Goal: Book appointment/travel/reservation

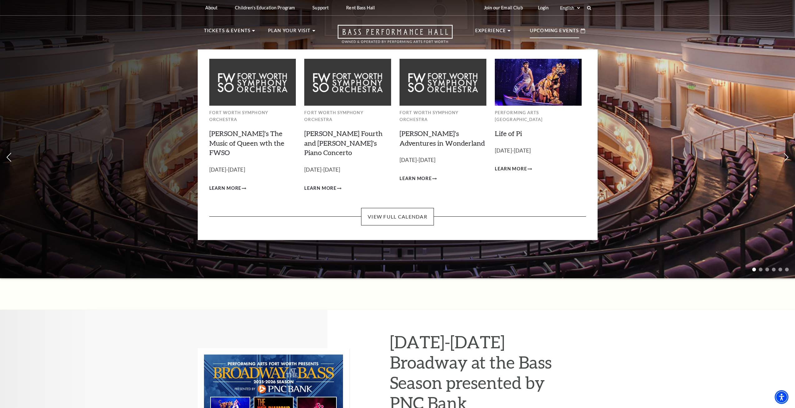
click at [548, 34] on p "Upcoming Events" at bounding box center [554, 32] width 49 height 11
click at [399, 208] on link "View Full Calendar" at bounding box center [397, 216] width 73 height 17
click at [400, 208] on link "View Full Calendar" at bounding box center [397, 216] width 73 height 17
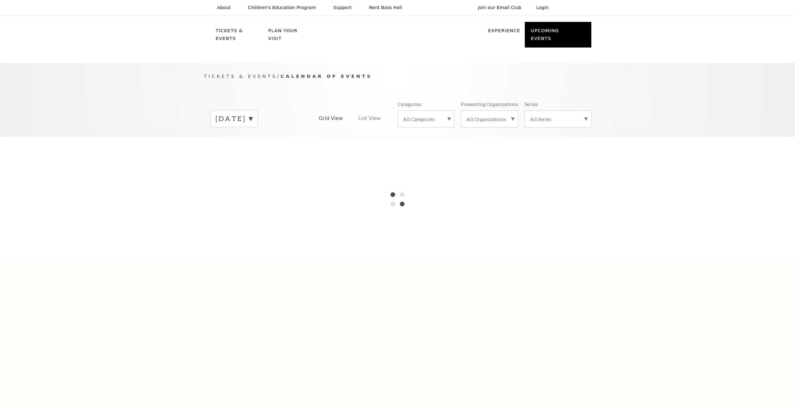
scroll to position [55, 0]
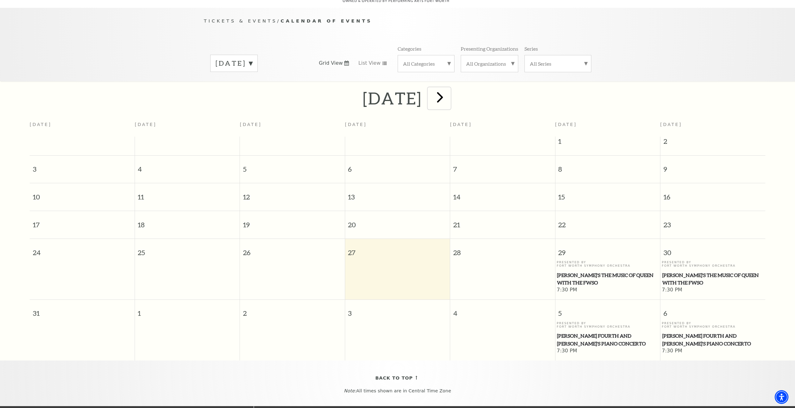
click at [449, 90] on span "next" at bounding box center [440, 97] width 18 height 18
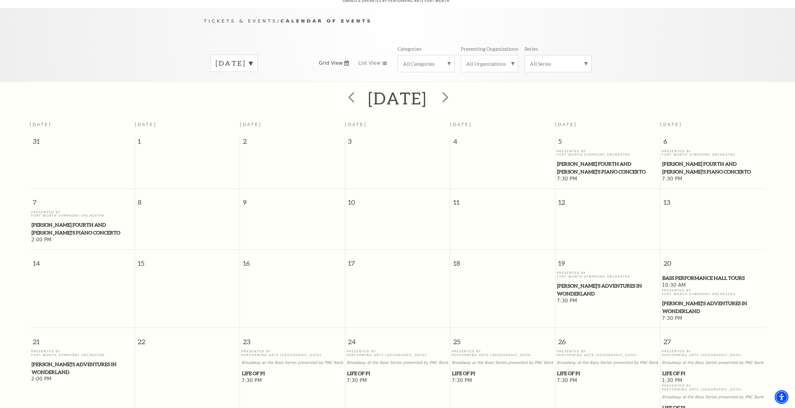
scroll to position [180, 0]
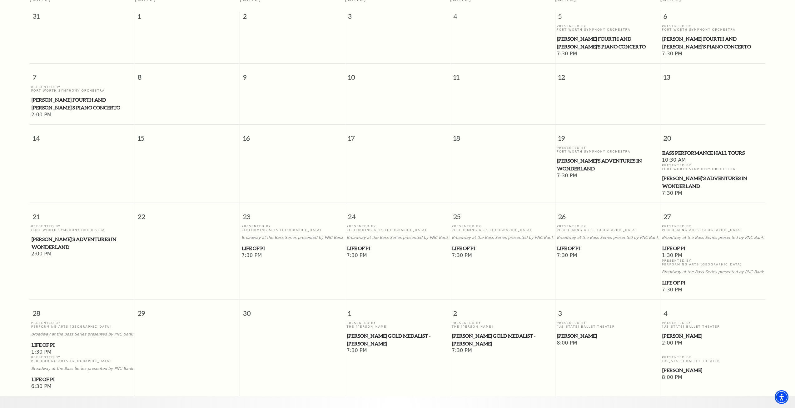
click at [574, 244] on span "Life of Pi" at bounding box center [607, 248] width 101 height 8
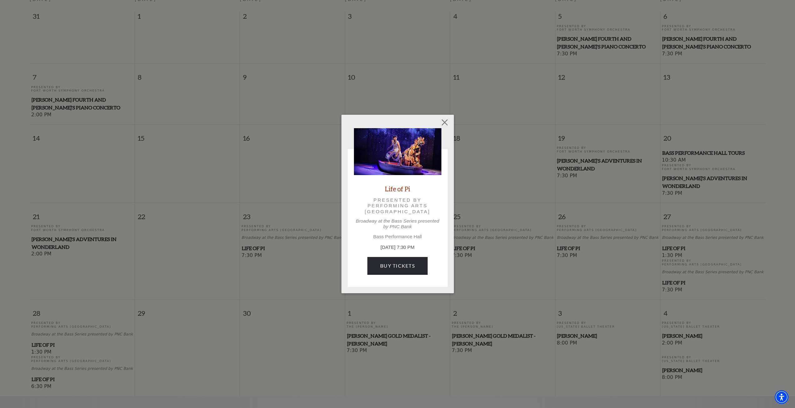
click at [408, 152] on img at bounding box center [397, 151] width 87 height 47
click at [448, 124] on button "Close" at bounding box center [445, 123] width 12 height 12
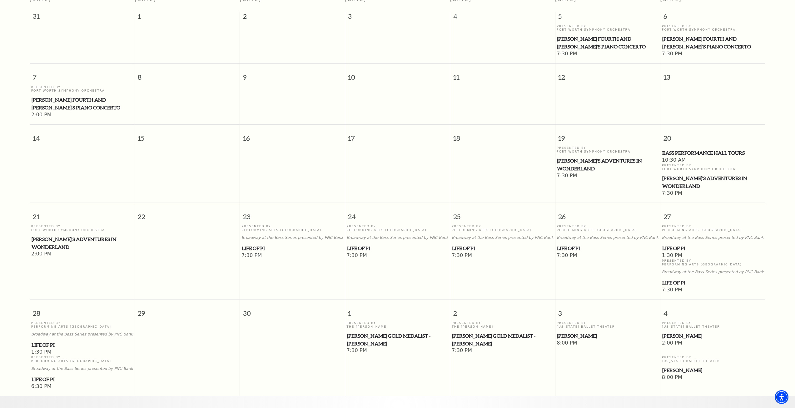
drag, startPoint x: 589, startPoint y: 13, endPoint x: 582, endPoint y: 21, distance: 10.2
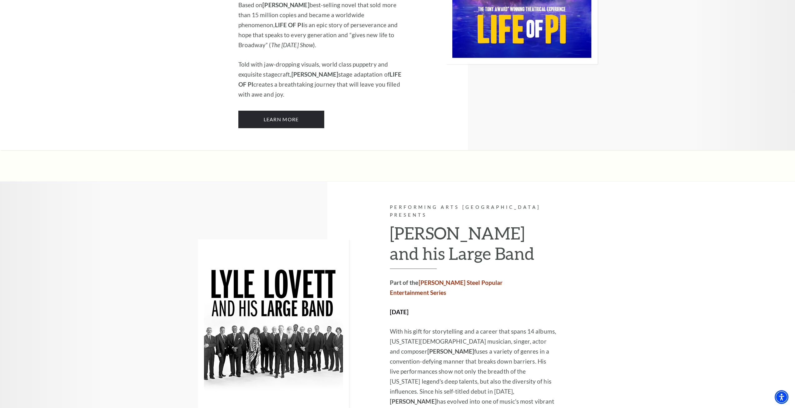
scroll to position [875, 0]
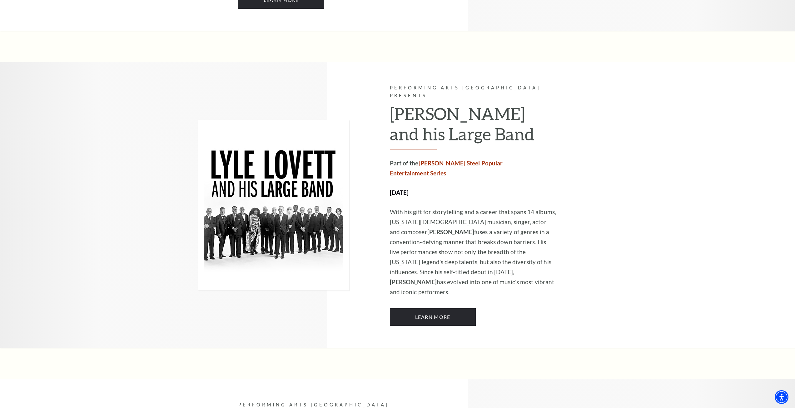
drag, startPoint x: 606, startPoint y: 299, endPoint x: 610, endPoint y: 342, distance: 43.4
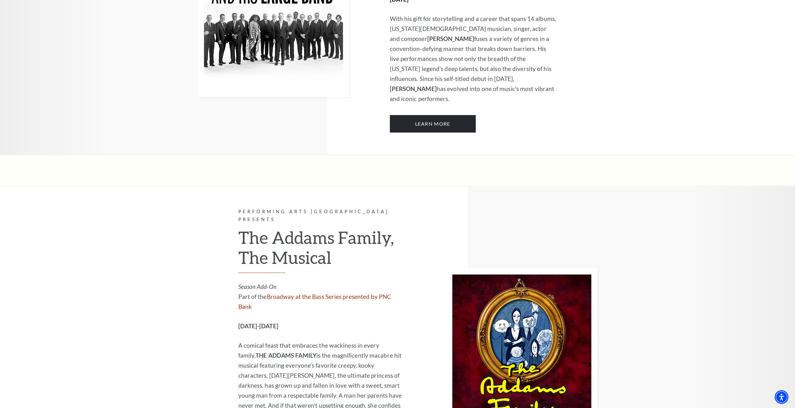
drag, startPoint x: 597, startPoint y: 311, endPoint x: 597, endPoint y: 325, distance: 14.1
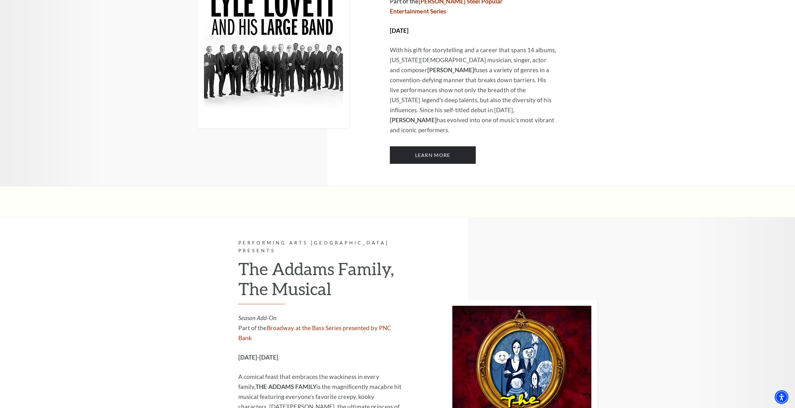
scroll to position [0, 0]
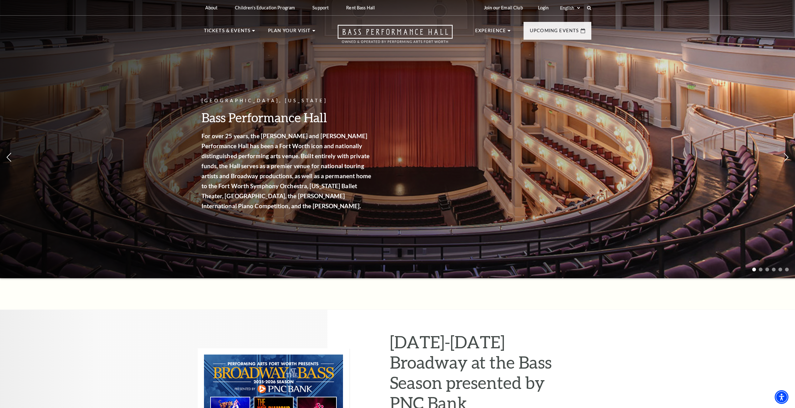
drag, startPoint x: 657, startPoint y: 311, endPoint x: 588, endPoint y: 169, distance: 158.1
